Goal: Transaction & Acquisition: Purchase product/service

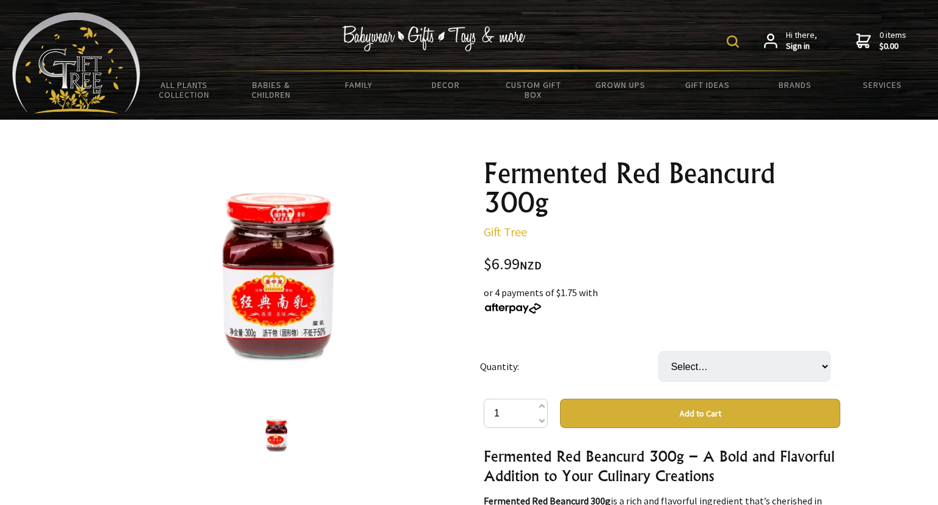
click at [806, 41] on strong "Sign in" at bounding box center [801, 46] width 31 height 11
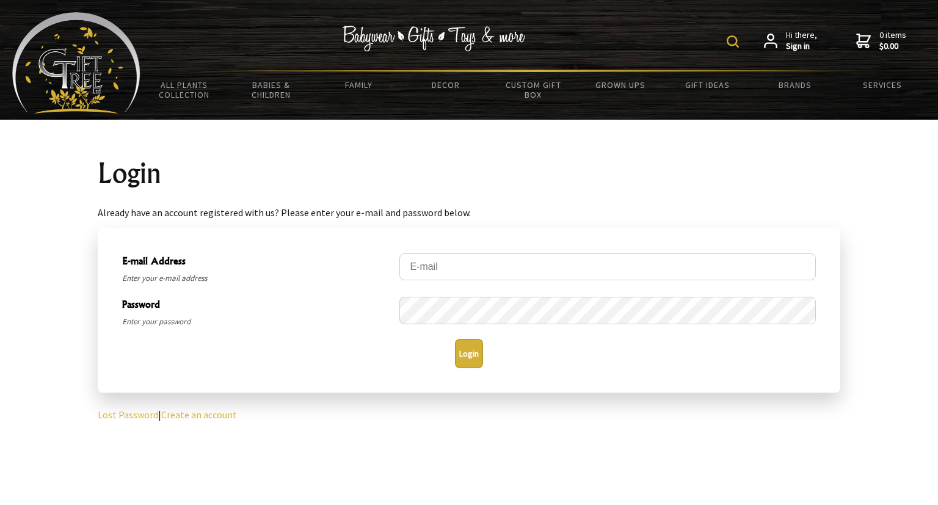
click at [189, 412] on link "Create an account" at bounding box center [199, 415] width 76 height 12
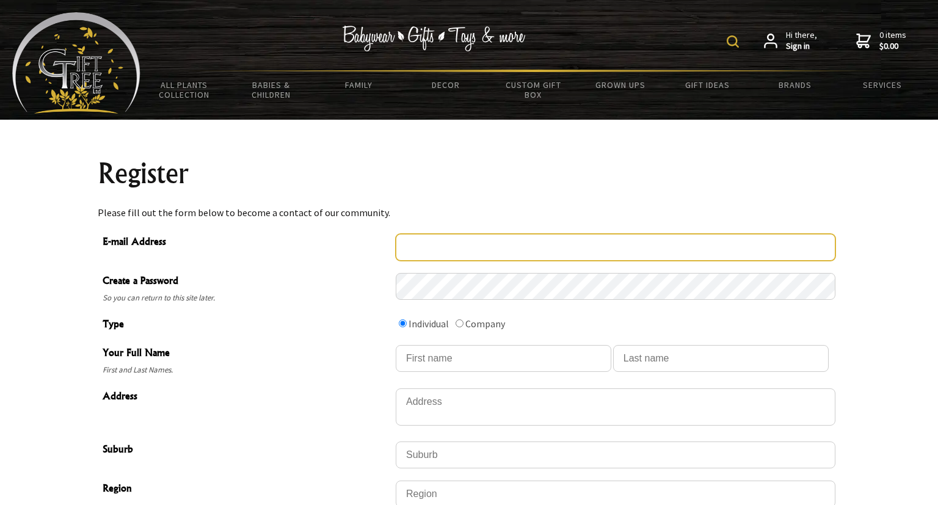
click at [419, 249] on input "E-mail Address" at bounding box center [616, 247] width 440 height 27
type input "snowline365@outlook.com"
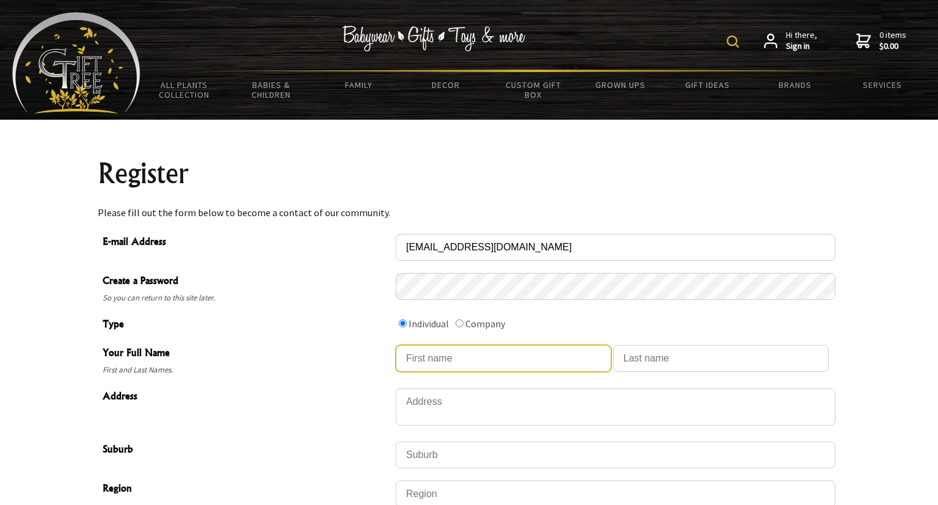
click at [502, 363] on input "Your Full Name" at bounding box center [504, 358] width 216 height 27
type input "Donna"
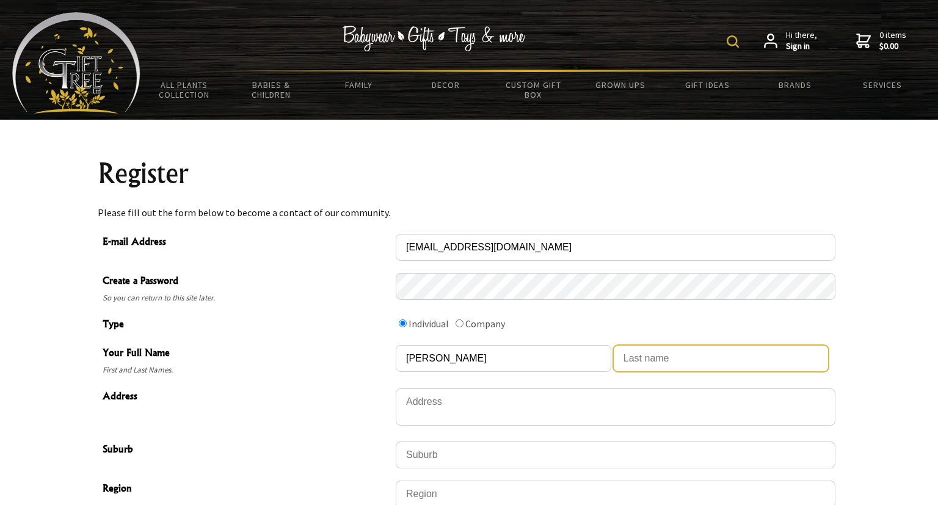
click at [751, 359] on input "Your Full Name" at bounding box center [721, 358] width 216 height 27
type input "West"
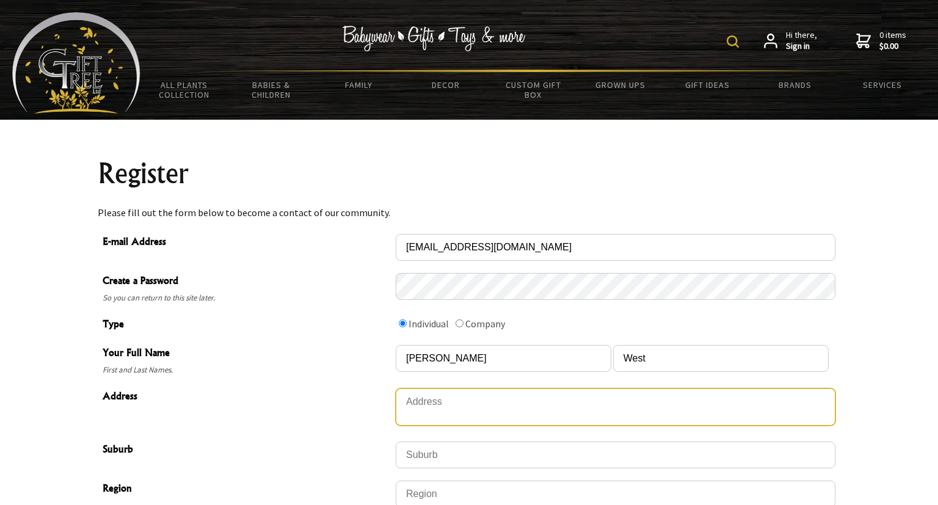
click at [454, 412] on textarea "Address" at bounding box center [616, 406] width 440 height 37
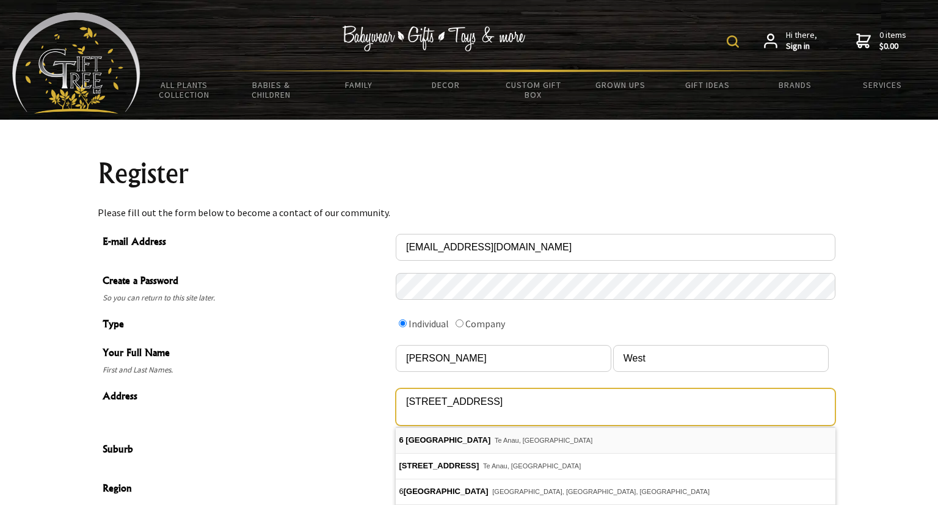
type textarea "6 Burnby Place"
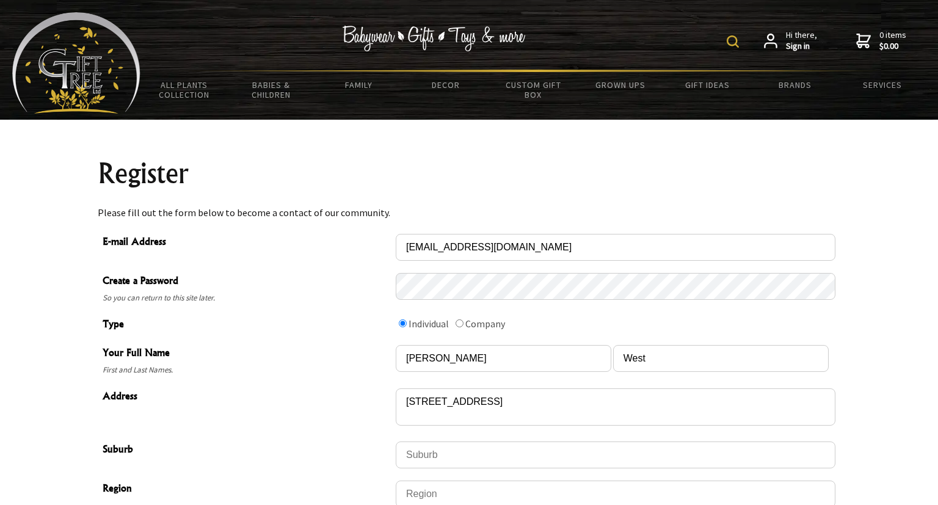
type input "Te Anau"
type input "9679"
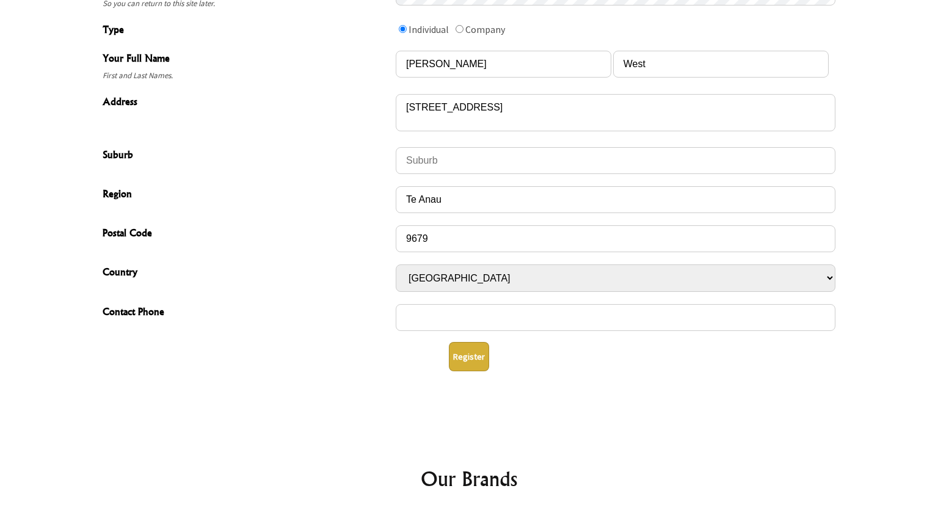
scroll to position [300, 0]
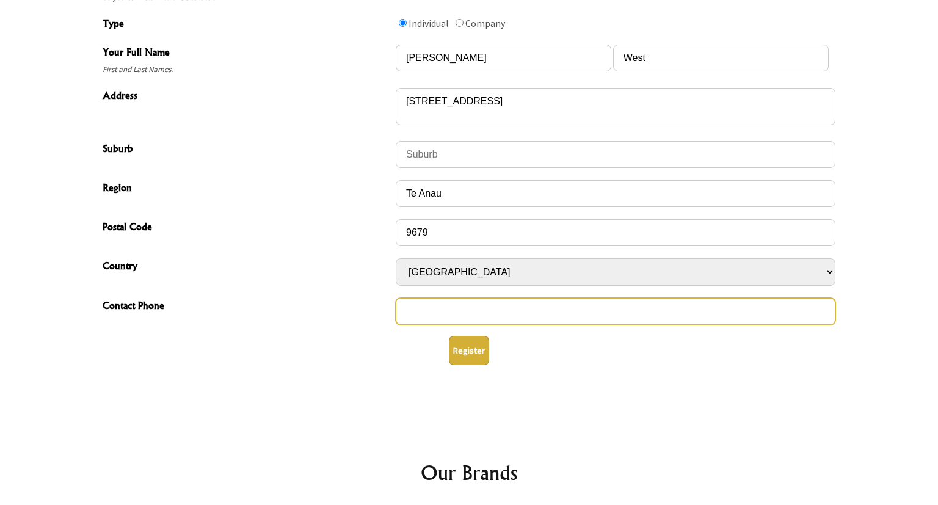
click at [725, 315] on input "Contact Phone" at bounding box center [616, 311] width 440 height 27
type input "02109472231"
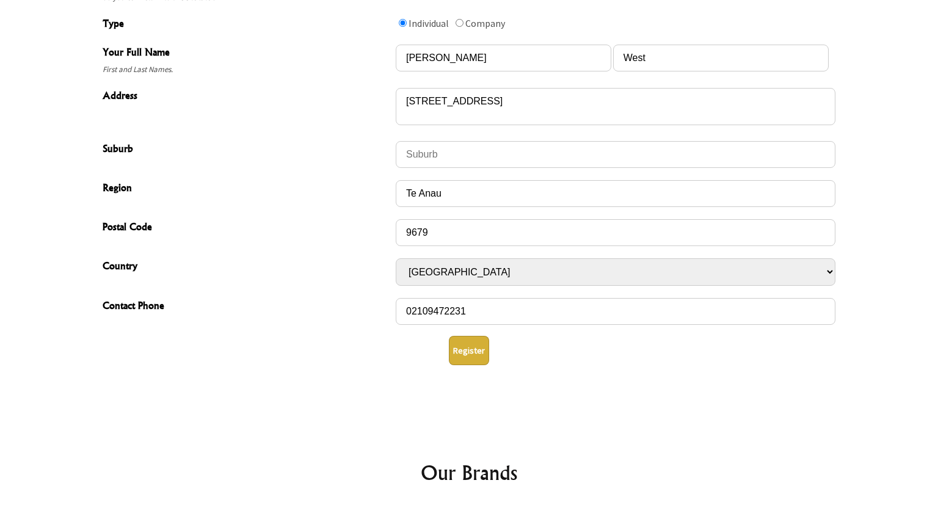
click at [473, 357] on button "Register" at bounding box center [469, 350] width 40 height 29
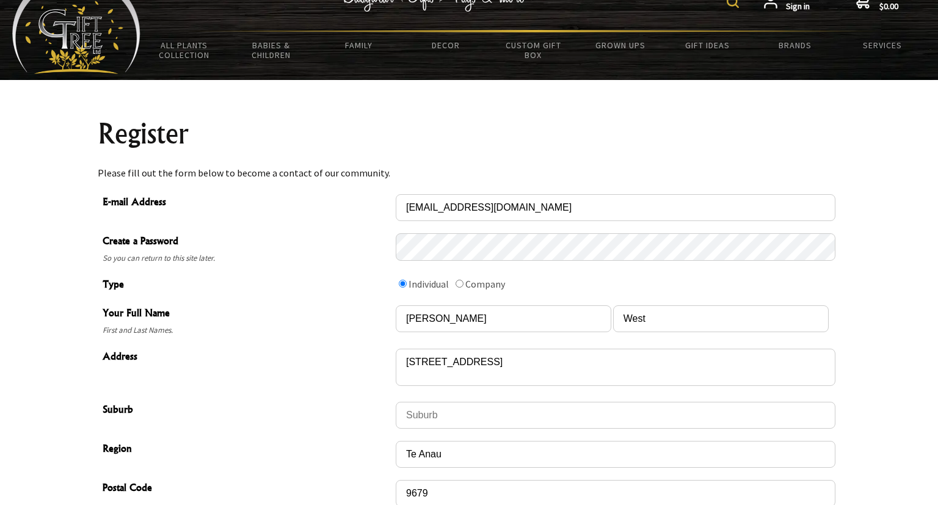
scroll to position [0, 0]
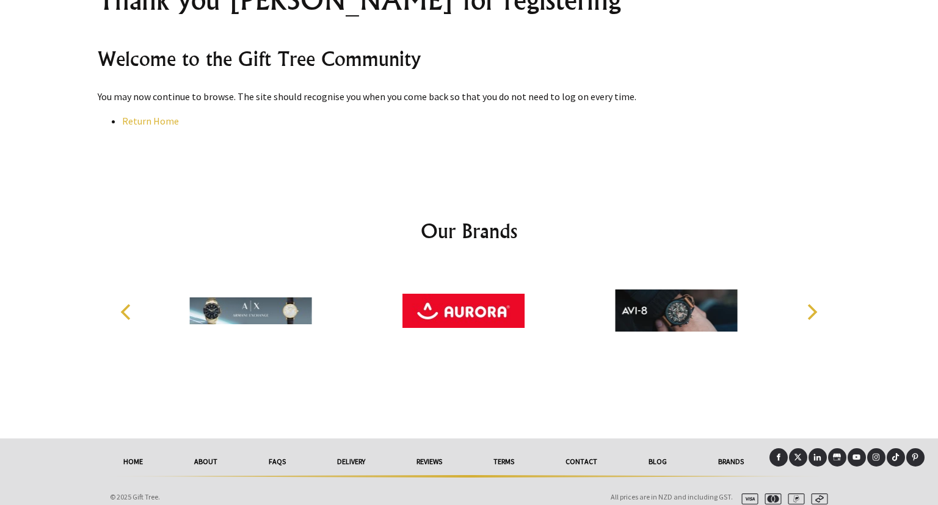
scroll to position [184, 0]
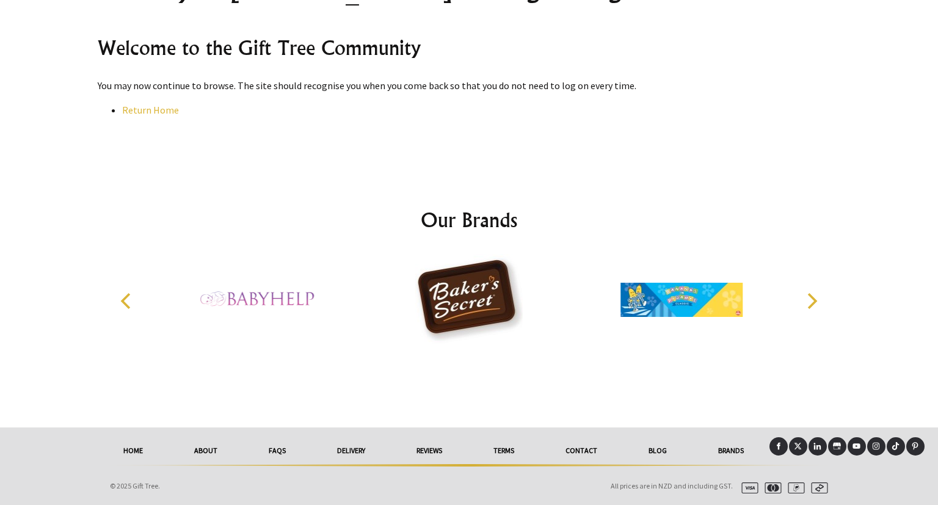
click at [445, 305] on img at bounding box center [469, 300] width 122 height 92
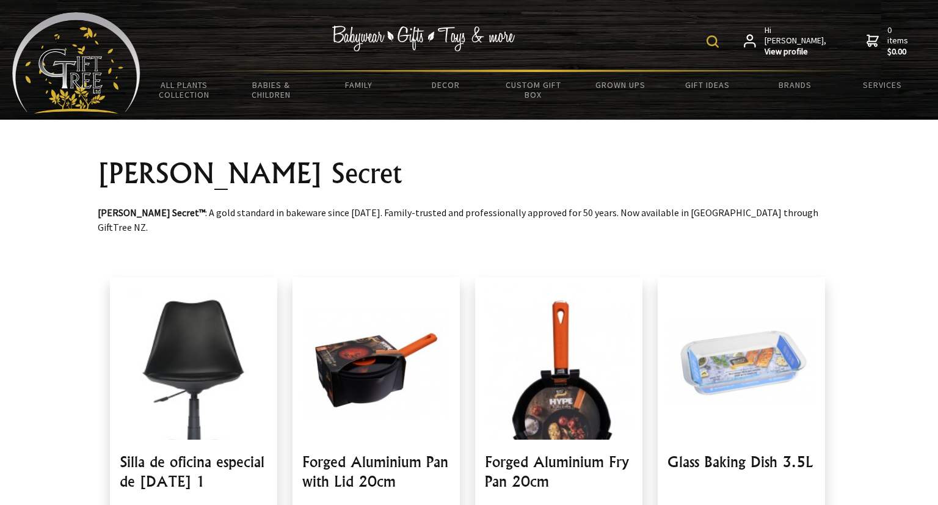
click at [716, 40] on img at bounding box center [713, 41] width 12 height 12
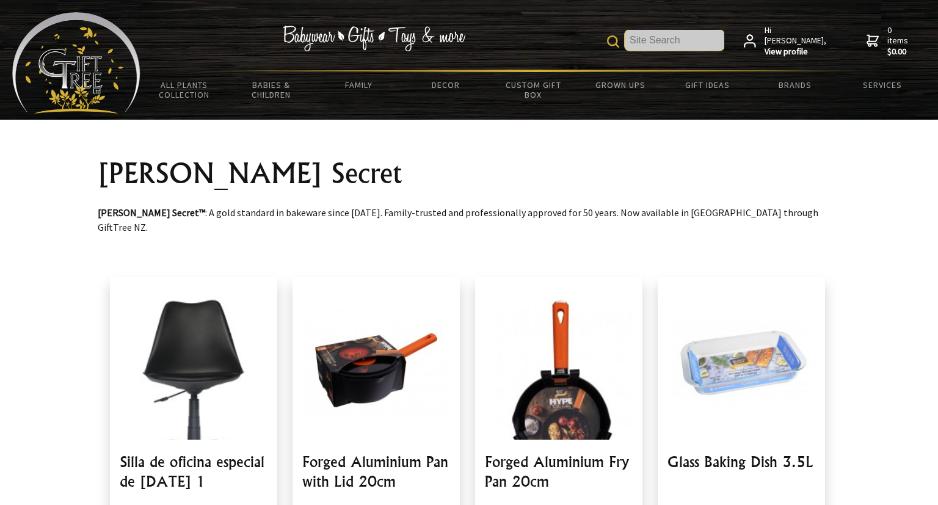
click at [664, 43] on input "text" at bounding box center [675, 40] width 100 height 21
type input "Fermented Bean Curd"
click at [619, 45] on img at bounding box center [613, 41] width 12 height 12
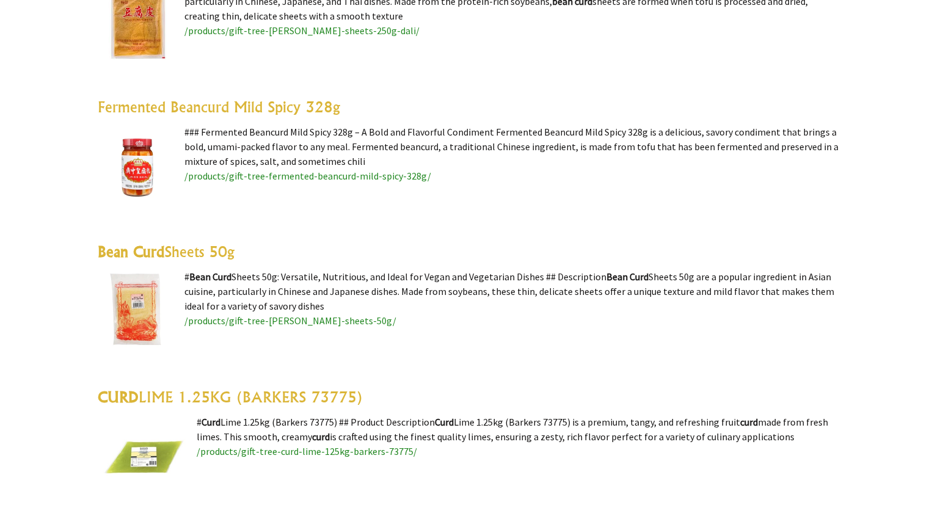
scroll to position [603, 0]
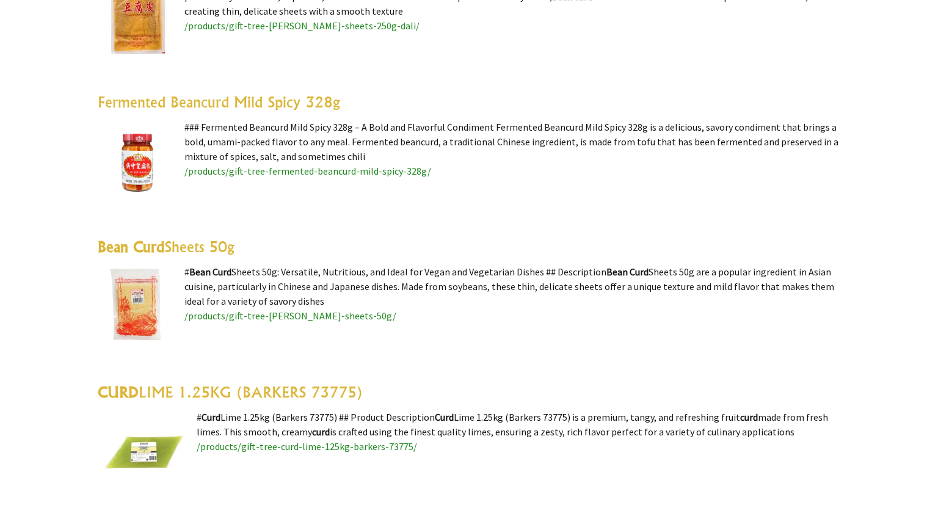
click at [293, 103] on link "Fermented Beancurd Mild Spicy 328g" at bounding box center [219, 102] width 242 height 18
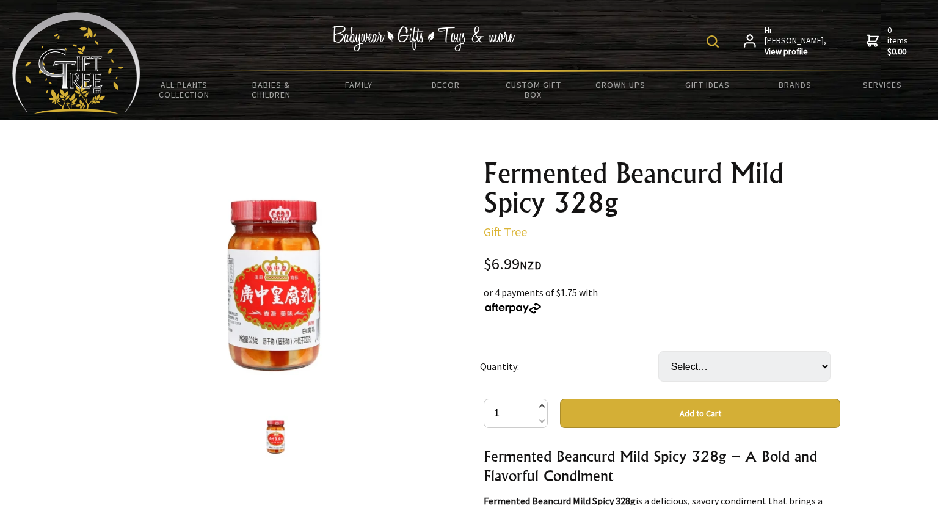
click at [542, 407] on span at bounding box center [542, 407] width 6 height 15
type input "2"
click at [718, 412] on button "Add to Cart" at bounding box center [700, 413] width 280 height 29
click at [658, 351] on select "Select… 15 Unit (+ $97.86)" at bounding box center [744, 366] width 172 height 31
select select "15 Unit"
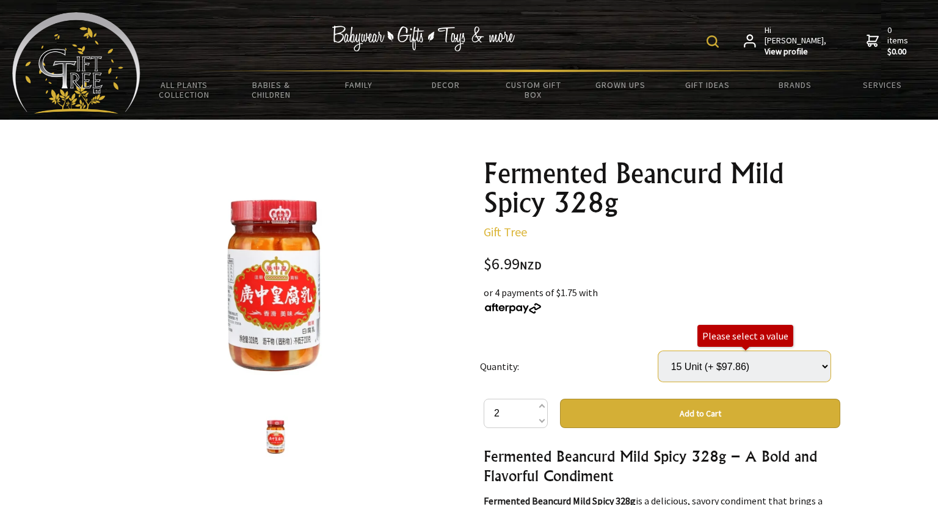
click option "15 Unit (+ $97.86)" at bounding box center [0, 0] width 0 height 0
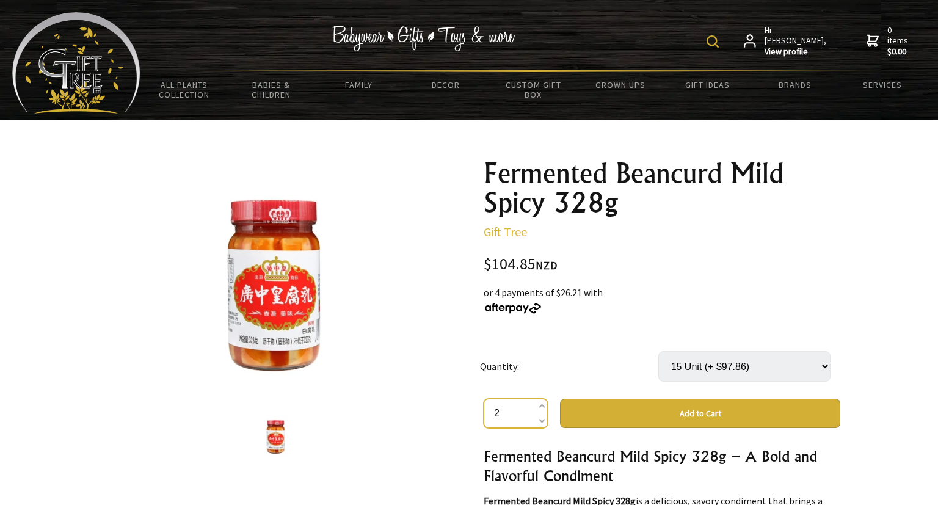
click at [537, 417] on input "2" at bounding box center [516, 413] width 64 height 29
click at [539, 421] on span at bounding box center [542, 419] width 6 height 15
type input "1"
click at [658, 351] on select "Select… 15 Unit (+ $97.86)" at bounding box center [744, 366] width 172 height 31
select select
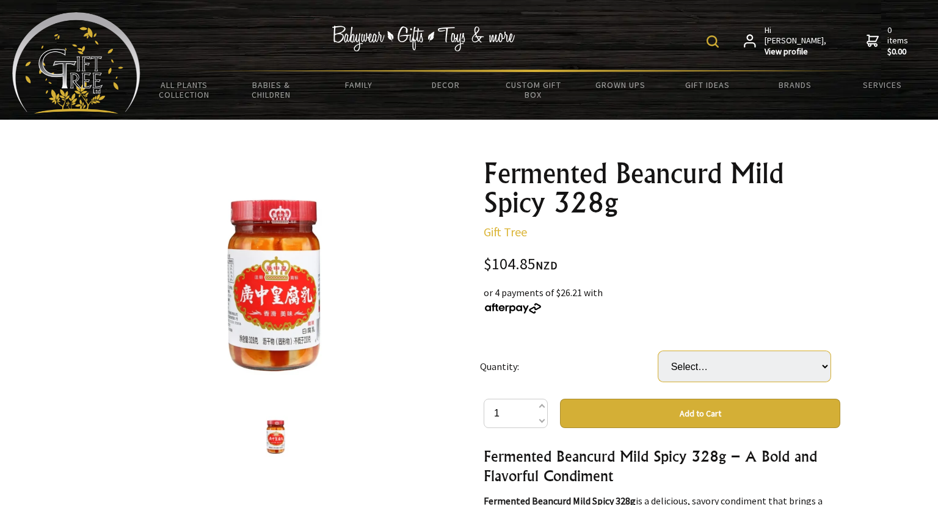
click option "Select…" at bounding box center [0, 0] width 0 height 0
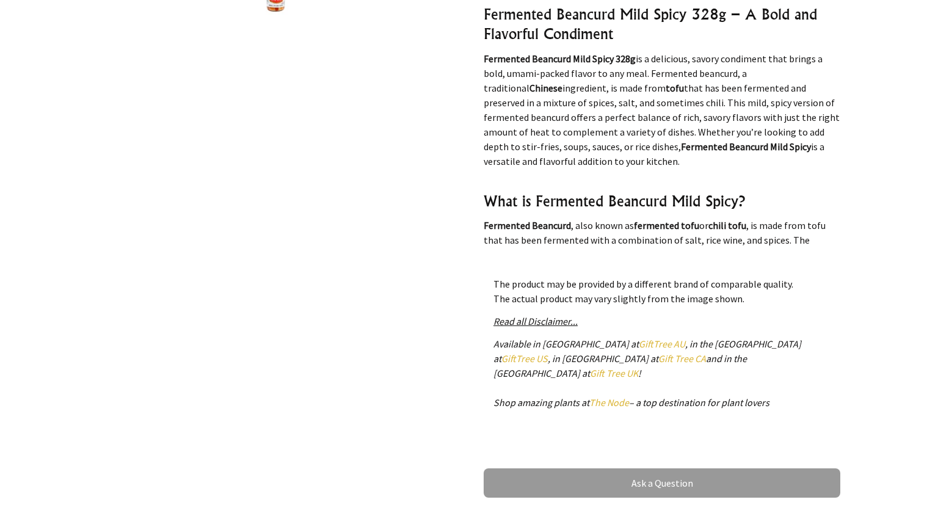
scroll to position [504, 0]
